Goal: Check status

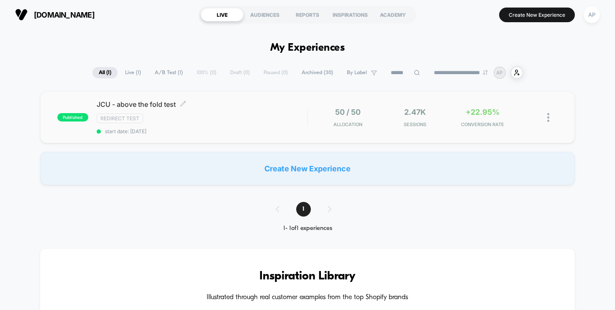
click at [258, 132] on span "start date: [DATE]" at bounding box center [202, 131] width 211 height 6
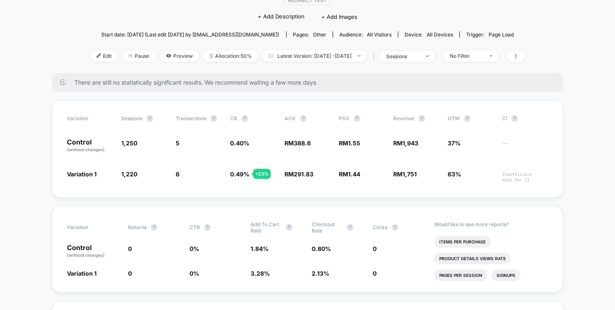
scroll to position [84, 0]
